Goal: Task Accomplishment & Management: Complete application form

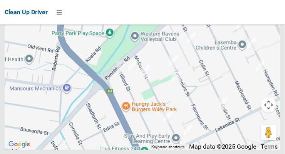
scroll to position [6351, 0]
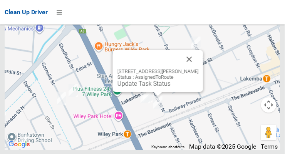
click at [199, 69] on button "Close" at bounding box center [189, 59] width 18 height 18
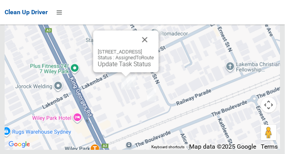
click at [154, 49] on button "Close" at bounding box center [144, 39] width 18 height 18
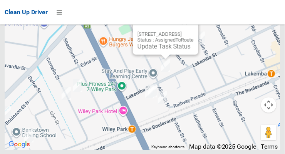
click at [194, 31] on button "Close" at bounding box center [184, 22] width 18 height 18
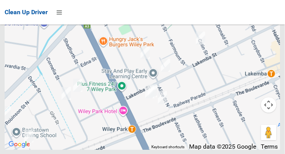
scroll to position [6344, 0]
click at [190, 150] on div at bounding box center [143, 53] width 276 height 192
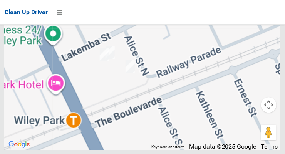
click at [190, 150] on div at bounding box center [143, 53] width 276 height 192
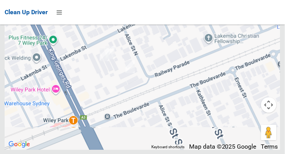
scroll to position [6346, 0]
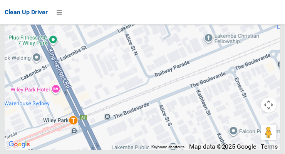
click at [192, 150] on div at bounding box center [143, 53] width 276 height 192
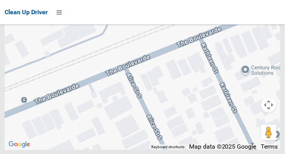
click at [192, 150] on div at bounding box center [143, 53] width 276 height 192
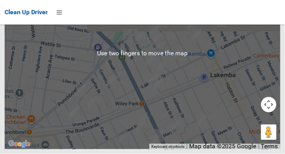
scroll to position [6342, 0]
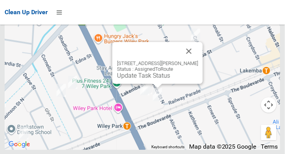
click at [148, 79] on link "Update Task Status" at bounding box center [143, 75] width 53 height 7
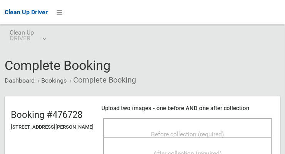
click at [195, 137] on span "Before collection (required)" at bounding box center [187, 134] width 73 height 7
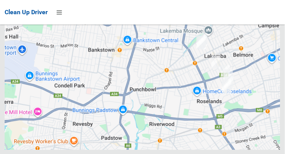
scroll to position [6351, 0]
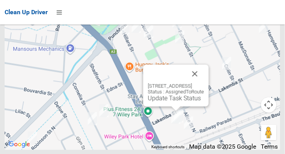
click at [204, 83] on button "Close" at bounding box center [195, 74] width 18 height 18
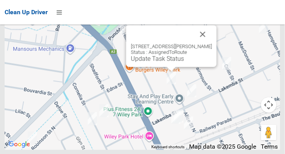
click at [207, 43] on button "Close" at bounding box center [203, 34] width 18 height 18
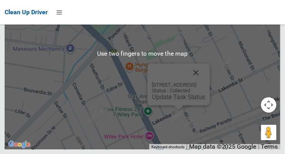
scroll to position [6347, 0]
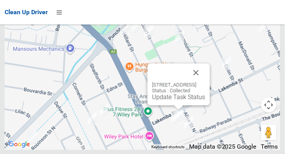
click at [205, 82] on button "Close" at bounding box center [196, 73] width 18 height 18
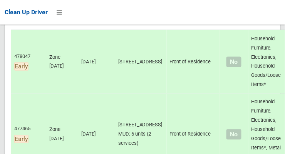
scroll to position [0, 0]
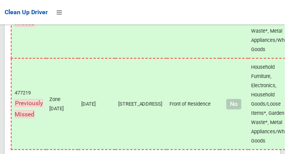
scroll to position [6351, 0]
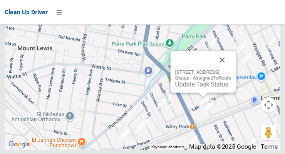
click at [231, 69] on button "Close" at bounding box center [222, 60] width 18 height 18
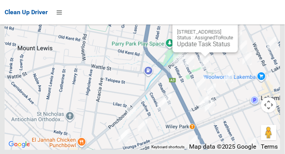
click at [233, 29] on button "Close" at bounding box center [224, 19] width 18 height 18
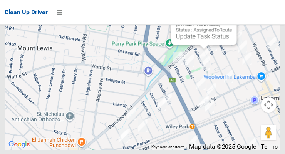
click at [232, 21] on button "Close" at bounding box center [223, 12] width 18 height 18
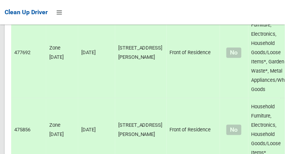
scroll to position [0, 0]
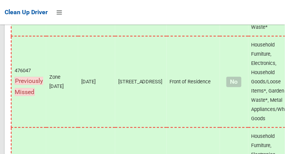
scroll to position [6351, 0]
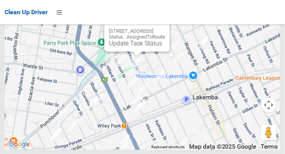
click at [165, 28] on button "Close" at bounding box center [156, 19] width 18 height 18
click at [136, 47] on link "Update Task Status" at bounding box center [135, 43] width 53 height 7
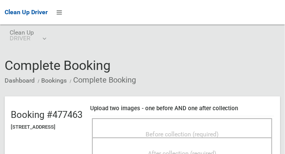
click at [180, 131] on span "Before collection (required)" at bounding box center [181, 134] width 73 height 7
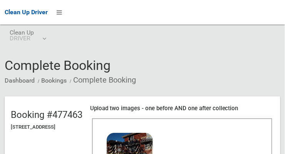
scroll to position [98, 0]
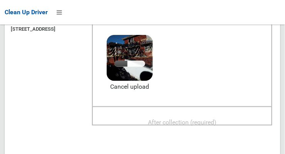
click at [197, 119] on span "After collection (required)" at bounding box center [182, 122] width 69 height 7
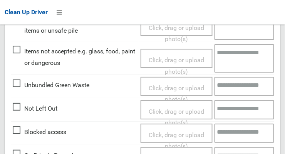
scroll to position [463, 0]
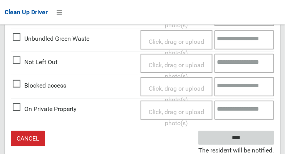
click at [247, 142] on input "****" at bounding box center [236, 138] width 76 height 14
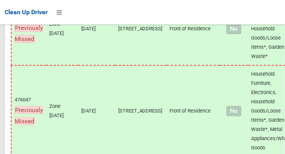
scroll to position [6351, 0]
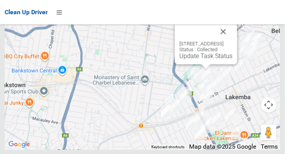
click at [232, 41] on button "Close" at bounding box center [223, 31] width 18 height 18
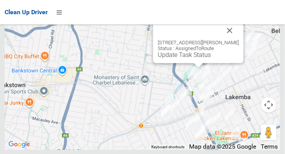
click at [237, 40] on button "Close" at bounding box center [230, 30] width 18 height 18
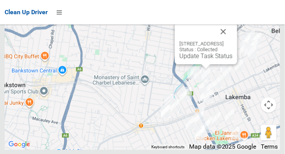
click at [232, 41] on button "Close" at bounding box center [223, 31] width 18 height 18
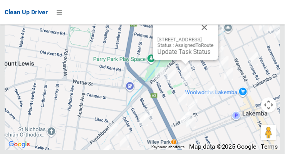
click at [182, 55] on link "Update Task Status" at bounding box center [183, 51] width 53 height 7
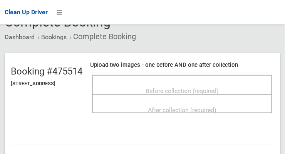
scroll to position [43, 0]
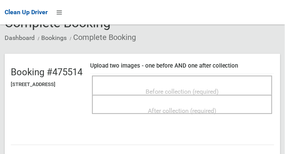
click at [219, 88] on span "Before collection (required)" at bounding box center [181, 91] width 73 height 7
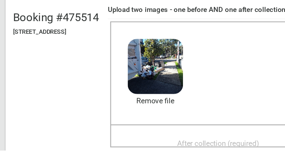
scroll to position [73, 0]
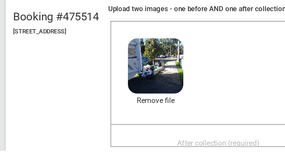
click at [182, 144] on span "After collection (required)" at bounding box center [182, 147] width 69 height 7
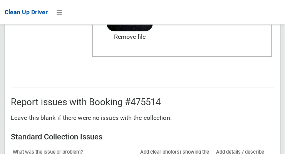
scroll to position [463, 0]
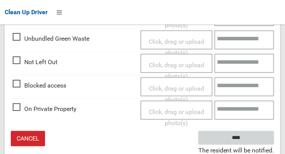
click at [255, 138] on input "****" at bounding box center [236, 138] width 76 height 14
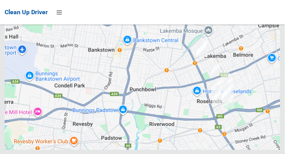
scroll to position [6351, 0]
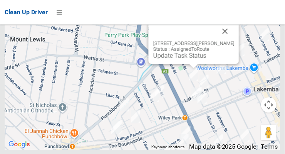
click at [234, 40] on button "Close" at bounding box center [225, 31] width 18 height 18
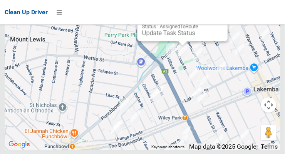
click at [223, 18] on button "Close" at bounding box center [214, 8] width 18 height 18
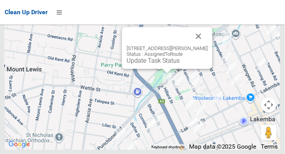
click at [206, 45] on button "Close" at bounding box center [198, 36] width 18 height 18
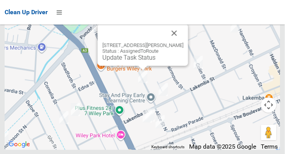
click at [183, 42] on button "Close" at bounding box center [174, 33] width 18 height 18
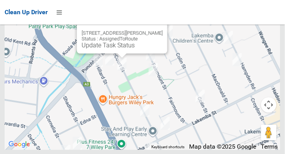
click at [119, 49] on link "Update Task Status" at bounding box center [108, 45] width 53 height 7
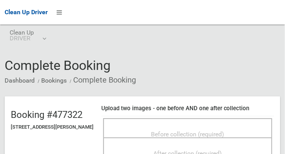
click at [186, 131] on span "Before collection (required)" at bounding box center [187, 134] width 73 height 7
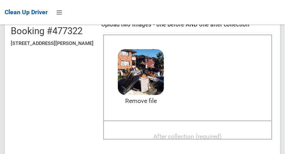
scroll to position [83, 0]
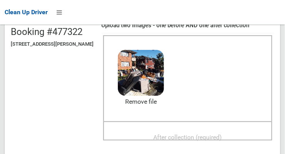
click at [192, 134] on span "After collection (required)" at bounding box center [188, 137] width 69 height 7
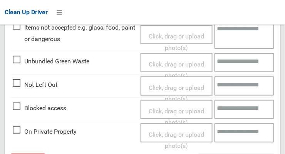
scroll to position [463, 0]
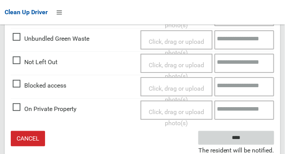
click at [247, 141] on input "****" at bounding box center [236, 138] width 76 height 14
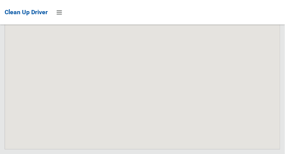
scroll to position [6351, 0]
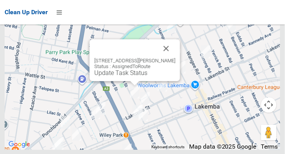
click at [129, 77] on link "Update Task Status" at bounding box center [120, 72] width 53 height 7
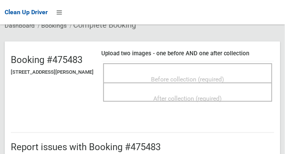
scroll to position [53, 0]
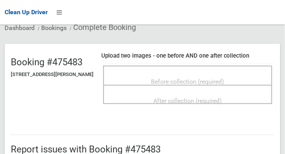
click at [180, 79] on span "Before collection (required)" at bounding box center [187, 81] width 73 height 7
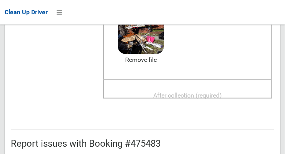
scroll to position [126, 0]
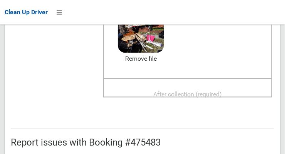
click at [205, 91] on span "After collection (required)" at bounding box center [188, 94] width 69 height 7
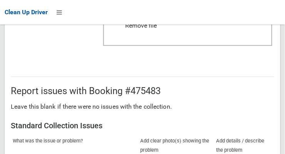
scroll to position [463, 0]
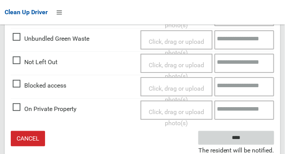
click at [251, 137] on input "****" at bounding box center [236, 138] width 76 height 14
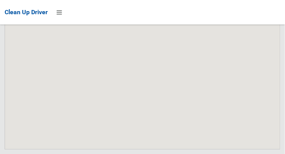
scroll to position [6351, 0]
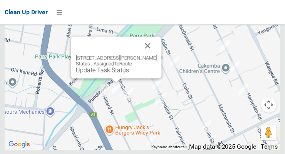
click at [109, 74] on link "Update Task Status" at bounding box center [102, 70] width 53 height 7
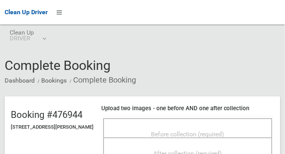
click at [219, 131] on span "Before collection (required)" at bounding box center [187, 134] width 73 height 7
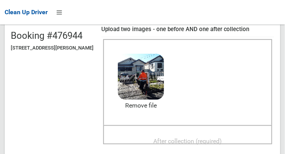
scroll to position [78, 0]
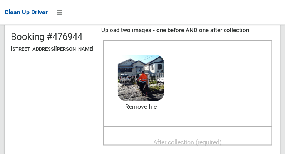
click at [212, 139] on span "After collection (required)" at bounding box center [188, 142] width 69 height 7
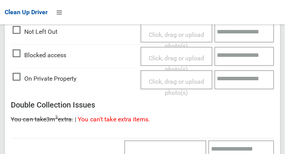
scroll to position [696, 0]
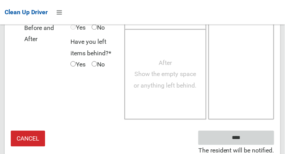
click at [247, 142] on input "****" at bounding box center [236, 138] width 76 height 14
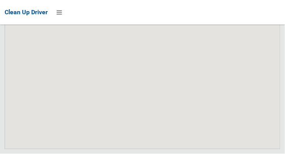
scroll to position [6351, 0]
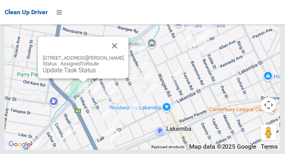
click at [80, 74] on link "Update Task Status" at bounding box center [69, 70] width 53 height 7
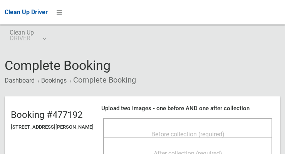
click at [218, 131] on span "Before collection (required)" at bounding box center [187, 134] width 73 height 7
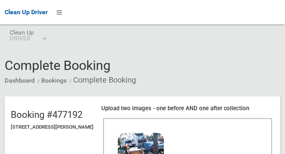
scroll to position [65, 0]
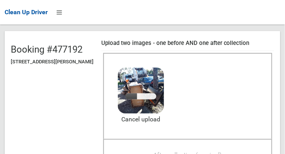
click at [222, 152] on span "After collection (required)" at bounding box center [188, 155] width 69 height 7
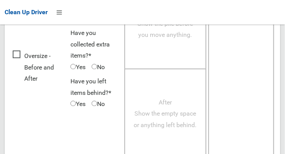
scroll to position [696, 0]
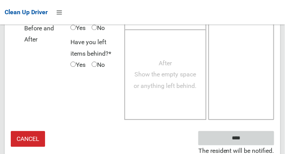
click at [252, 138] on input "****" at bounding box center [236, 138] width 76 height 14
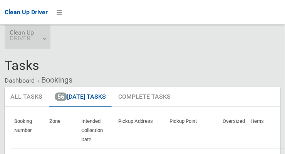
click at [48, 41] on link "Clean Up DRIVER" at bounding box center [28, 37] width 46 height 25
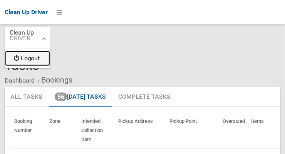
click at [39, 62] on link "Logout" at bounding box center [27, 58] width 45 height 15
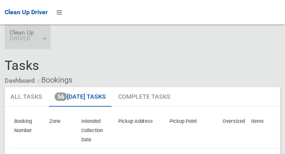
click at [48, 40] on link "Clean Up DRIVER" at bounding box center [28, 37] width 46 height 25
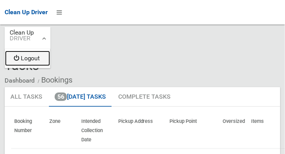
click at [35, 62] on link "Logout" at bounding box center [27, 58] width 45 height 15
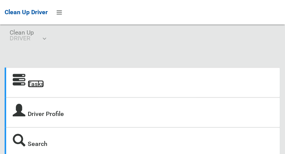
click at [35, 86] on link "Tasks" at bounding box center [36, 83] width 16 height 7
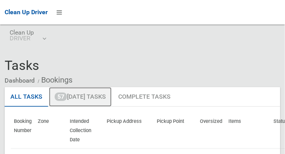
click at [108, 100] on link "57 [DATE] Tasks" at bounding box center [80, 97] width 63 height 20
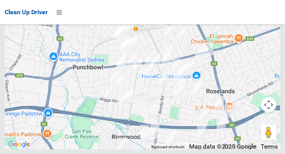
scroll to position [5953, 0]
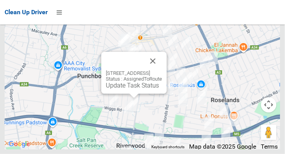
click at [162, 70] on button "Close" at bounding box center [153, 61] width 18 height 18
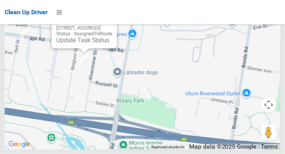
click at [112, 25] on button "Close" at bounding box center [103, 16] width 18 height 18
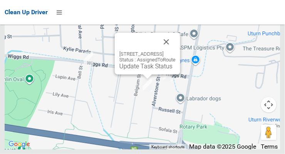
click at [176, 51] on button "Close" at bounding box center [166, 42] width 18 height 18
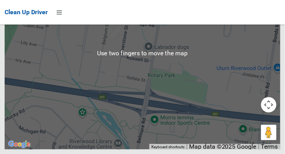
scroll to position [5918, 0]
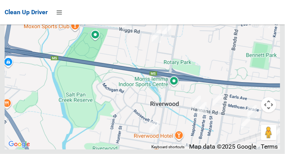
click at [202, 93] on div "38A Wiggs Road, RIVERWOOD NSW 2210 Status : AssignedToRoute Update Task Status" at bounding box center [143, 53] width 276 height 192
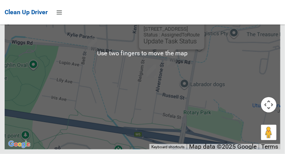
scroll to position [5944, 0]
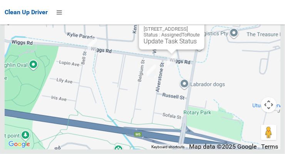
click at [200, 26] on button "Close" at bounding box center [190, 17] width 18 height 18
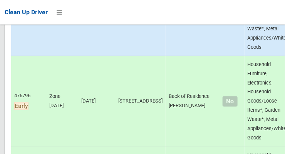
scroll to position [0, 0]
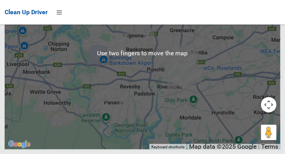
scroll to position [5947, 0]
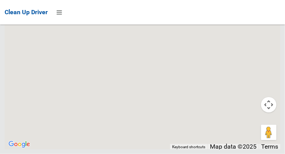
click at [268, 113] on button "Map camera controls" at bounding box center [268, 104] width 15 height 15
click at [267, 113] on button "Map camera controls" at bounding box center [268, 104] width 15 height 15
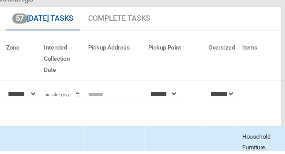
scroll to position [56, 0]
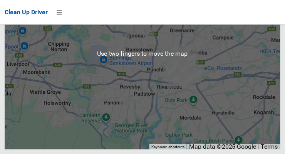
scroll to position [5951, 0]
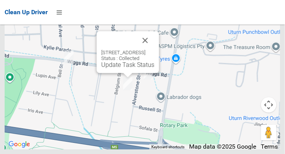
click at [122, 124] on div "3/16 Belgium Street, RIVERWOOD NSW 2210 Status : Collected Update Task Status" at bounding box center [143, 53] width 276 height 192
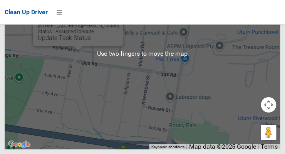
scroll to position [5945, 0]
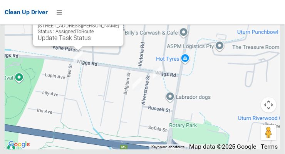
click at [119, 23] on button "Close" at bounding box center [109, 13] width 18 height 18
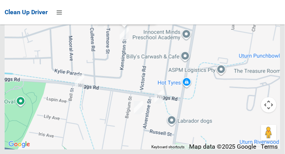
scroll to position [5880, 0]
click at [127, 18] on div "30 Kensington Street, PUNCHBOWL NSW 2196 Status : AssignedToRoute Update Task S…" at bounding box center [124, 9] width 56 height 19
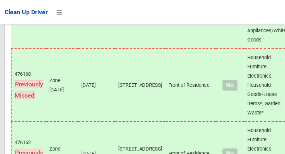
scroll to position [4077, 0]
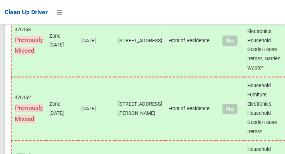
scroll to position [4122, 0]
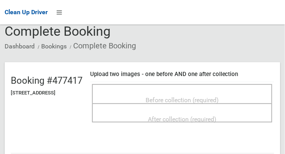
scroll to position [36, 0]
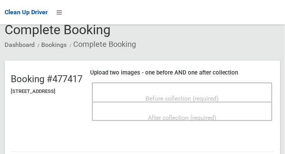
click at [219, 96] on span "Before collection (required)" at bounding box center [181, 98] width 73 height 7
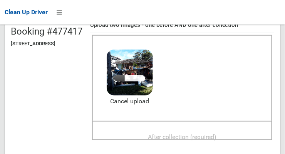
scroll to position [84, 0]
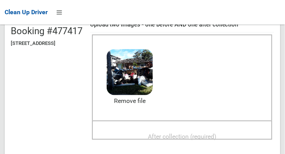
click at [165, 73] on span "2025-08-1310.13.163376602626980419979.jpg" at bounding box center [180, 77] width 136 height 8
click at [170, 75] on span "2025-08-1310.13.163376602626980419979.jpg" at bounding box center [180, 77] width 136 height 8
click at [196, 129] on div "After collection (required)" at bounding box center [181, 136] width 163 height 14
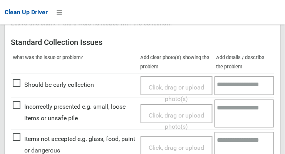
scroll to position [329, 0]
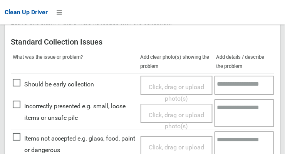
click at [18, 103] on span "Incorrectly presented e.g. small, loose items or unsafe pile" at bounding box center [75, 112] width 124 height 23
click at [179, 112] on span "Click, drag or upload photo(s)" at bounding box center [176, 121] width 55 height 19
click at [18, 103] on span "Incorrectly presented e.g. small, loose items or unsafe pile" at bounding box center [75, 112] width 124 height 23
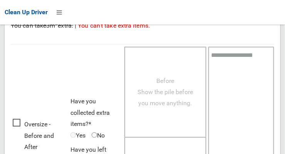
scroll to position [587, 0]
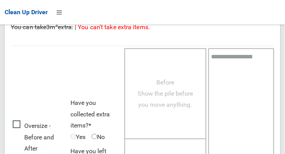
click at [170, 99] on span "Before Show the pile before you move anything." at bounding box center [164, 94] width 55 height 30
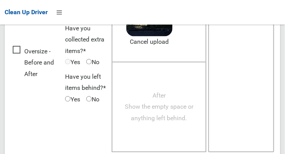
scroll to position [660, 0]
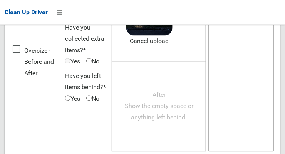
click at [162, 103] on span "After Show the empty space or anything left behind." at bounding box center [159, 106] width 69 height 30
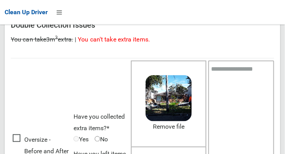
scroll to position [575, 0]
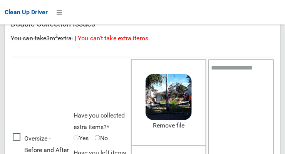
click at [236, 77] on textarea at bounding box center [241, 145] width 66 height 173
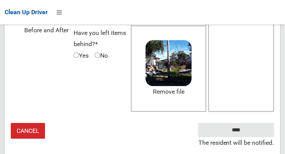
scroll to position [704, 0]
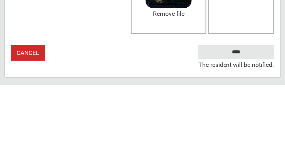
type textarea "**********"
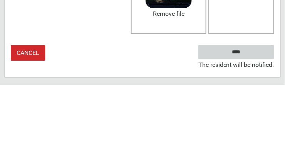
click at [247, 129] on input "****" at bounding box center [236, 122] width 76 height 14
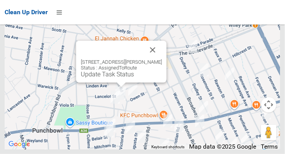
scroll to position [5946, 0]
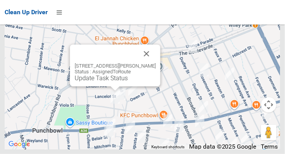
click at [108, 82] on link "Update Task Status" at bounding box center [101, 78] width 53 height 7
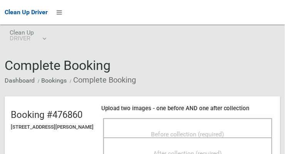
click at [223, 132] on span "Before collection (required)" at bounding box center [187, 134] width 73 height 7
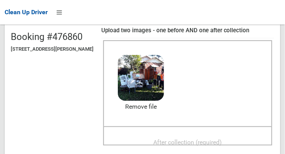
scroll to position [79, 0]
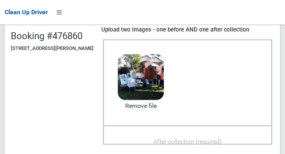
click at [222, 138] on span "After collection (required)" at bounding box center [188, 141] width 69 height 7
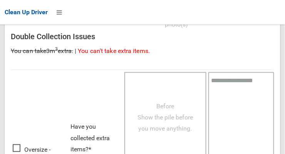
scroll to position [696, 0]
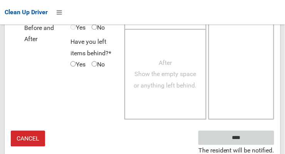
click at [247, 140] on input "****" at bounding box center [236, 138] width 76 height 14
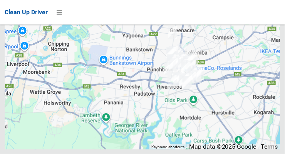
scroll to position [5953, 0]
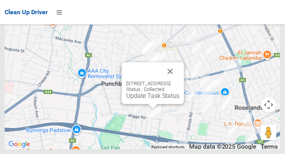
click at [182, 134] on div "[STREET_ADDRESS] Status : Collected Update Task Status" at bounding box center [143, 53] width 276 height 192
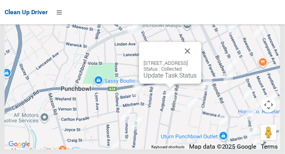
click at [197, 60] on button "Close" at bounding box center [187, 51] width 18 height 18
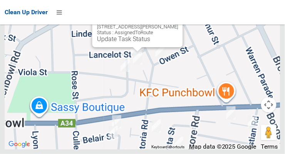
click at [178, 24] on button "Close" at bounding box center [169, 14] width 18 height 18
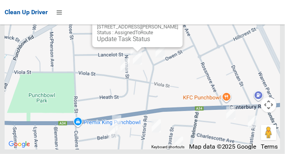
click at [178, 24] on button "Close" at bounding box center [169, 14] width 18 height 18
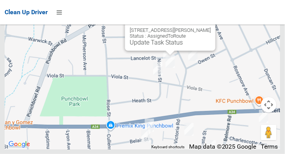
click at [162, 46] on link "Update Task Status" at bounding box center [156, 42] width 53 height 7
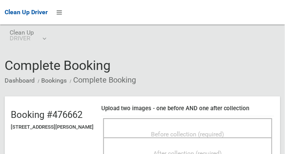
click at [211, 132] on span "Before collection (required)" at bounding box center [187, 134] width 73 height 7
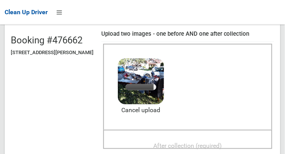
scroll to position [75, 0]
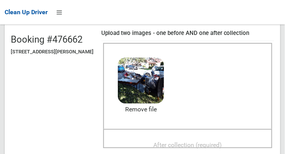
click at [222, 142] on span "After collection (required)" at bounding box center [188, 145] width 69 height 7
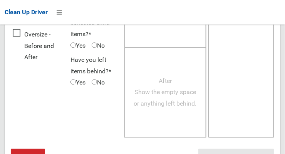
scroll to position [696, 0]
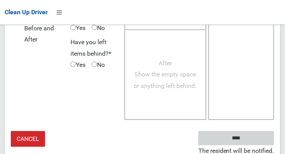
click at [247, 140] on input "****" at bounding box center [236, 138] width 76 height 14
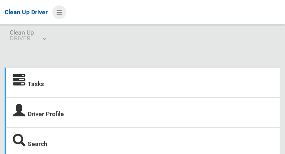
click at [58, 16] on icon at bounding box center [59, 12] width 5 height 13
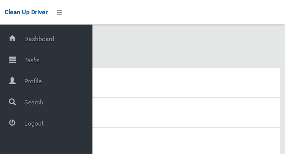
click at [27, 85] on span "Profile" at bounding box center [57, 81] width 70 height 7
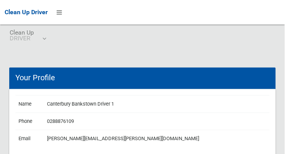
scroll to position [17, 0]
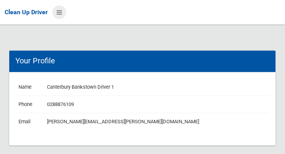
click at [59, 12] on icon at bounding box center [59, 12] width 5 height 13
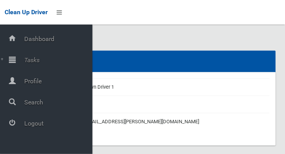
click at [16, 57] on icon at bounding box center [12, 59] width 7 height 15
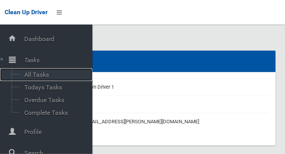
click at [26, 78] on span "All Tasks" at bounding box center [54, 74] width 64 height 7
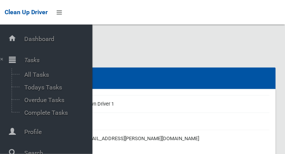
click at [124, 51] on div "Your Profile Name Canterbury Bankstown Driver 1 Phone 0288876109 Email [PERSON_…" at bounding box center [142, 106] width 285 height 144
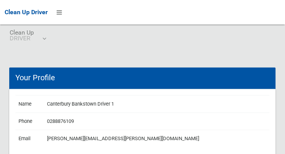
scroll to position [17, 0]
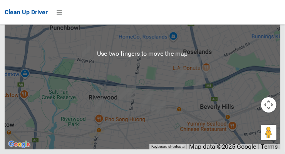
scroll to position [2202, 0]
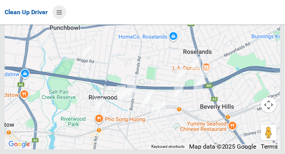
click at [60, 13] on icon at bounding box center [59, 12] width 5 height 13
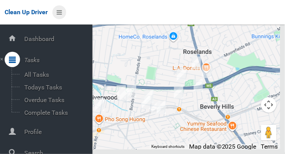
scroll to position [41, 0]
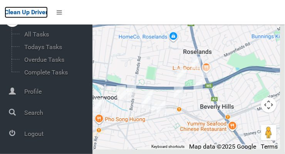
click at [33, 16] on span "Clean Up Driver" at bounding box center [26, 11] width 43 height 7
